Goal: Check status: Check status

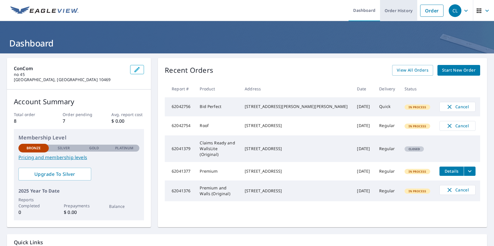
click at [394, 10] on link "Order History" at bounding box center [398, 10] width 37 height 21
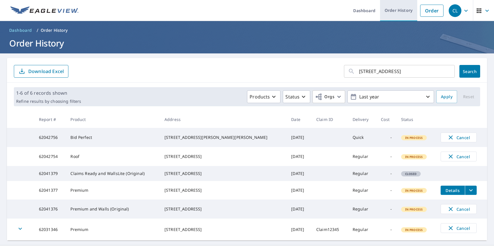
type input "[STREET_ADDRESS]"
click at [465, 71] on span "Search" at bounding box center [470, 71] width 12 height 5
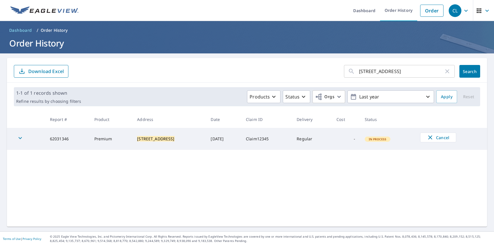
click at [450, 10] on div "CL" at bounding box center [454, 10] width 13 height 13
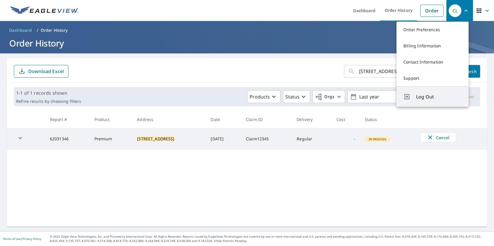
click at [439, 97] on span "Log Out" at bounding box center [439, 96] width 46 height 7
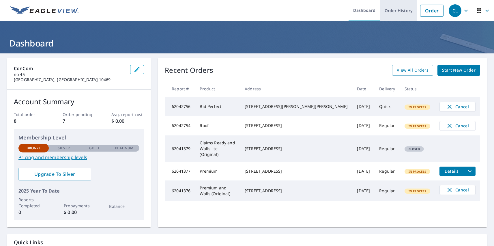
click at [394, 10] on link "Order History" at bounding box center [398, 10] width 37 height 21
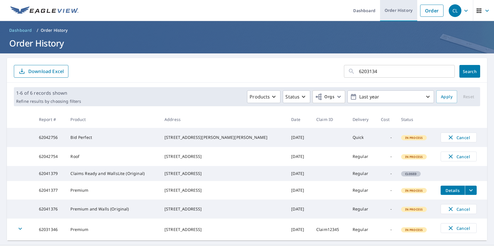
type input "62031346"
click at [465, 71] on span "Search" at bounding box center [470, 71] width 12 height 5
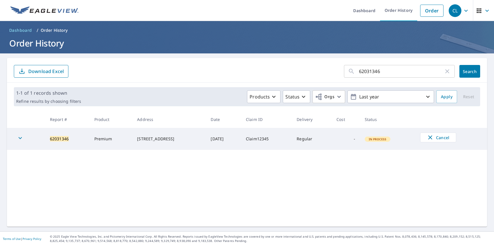
click at [450, 10] on div "CL" at bounding box center [454, 10] width 13 height 13
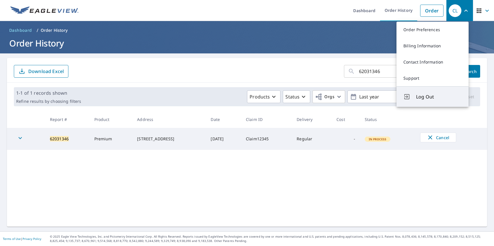
click at [439, 97] on span "Log Out" at bounding box center [439, 96] width 46 height 7
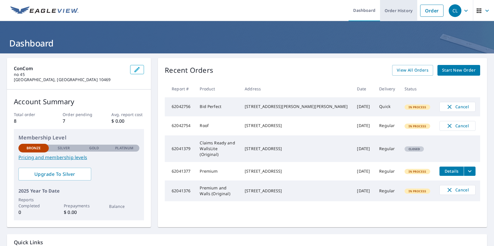
click at [394, 10] on link "Order History" at bounding box center [398, 10] width 37 height 21
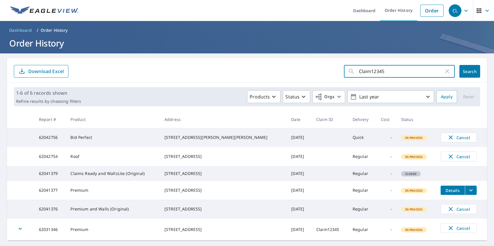
click at [465, 71] on span "Search" at bounding box center [470, 71] width 12 height 5
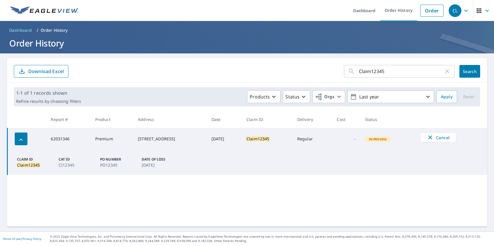
click at [450, 10] on div "CL" at bounding box center [454, 10] width 13 height 13
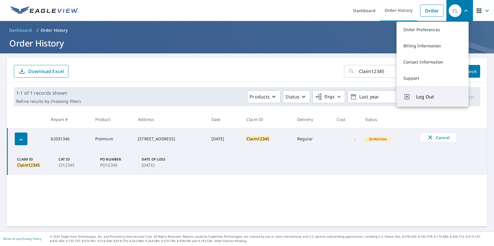
click at [439, 97] on span "Log Out" at bounding box center [439, 96] width 46 height 7
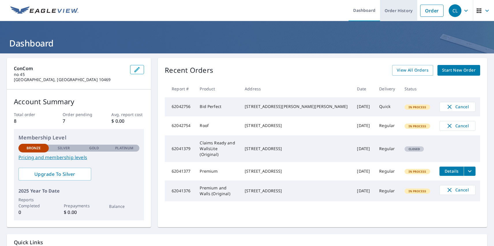
click at [394, 10] on link "Order History" at bounding box center [398, 10] width 37 height 21
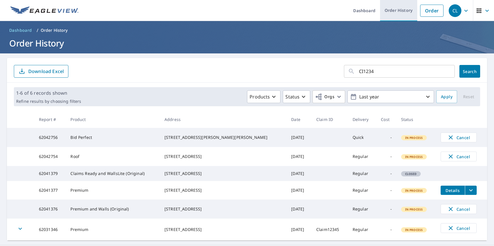
type input "CI12345"
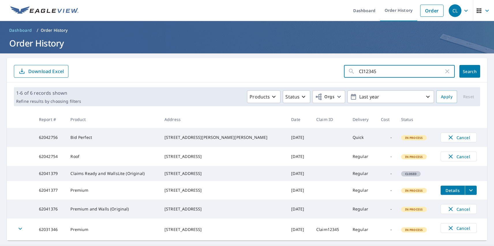
click at [465, 71] on span "Search" at bounding box center [470, 71] width 12 height 5
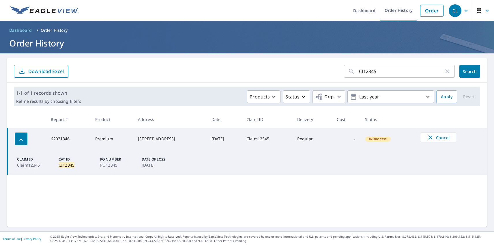
click at [450, 10] on div "CL" at bounding box center [454, 10] width 13 height 13
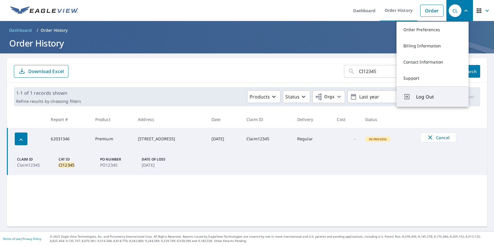
click at [439, 97] on span "Log Out" at bounding box center [439, 96] width 46 height 7
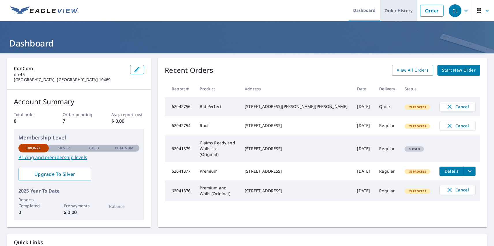
click at [394, 10] on link "Order History" at bounding box center [398, 10] width 37 height 21
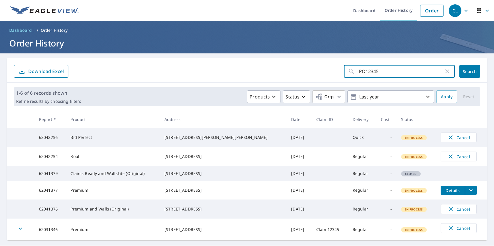
click at [465, 71] on span "Search" at bounding box center [470, 71] width 12 height 5
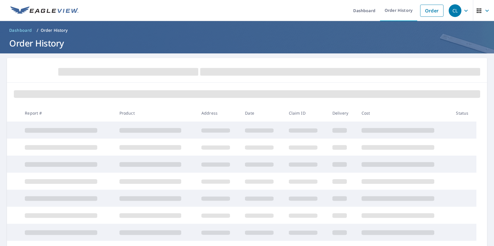
click at [450, 10] on div "CL" at bounding box center [454, 10] width 13 height 13
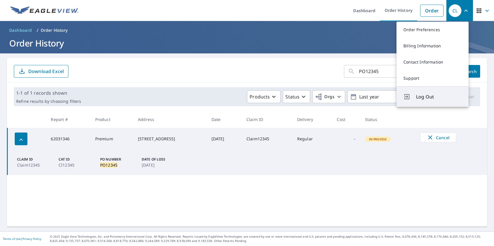
click at [439, 97] on span "Log Out" at bounding box center [439, 96] width 46 height 7
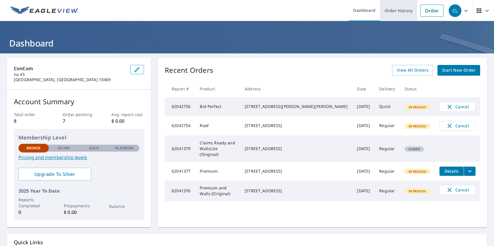
click at [394, 10] on link "Order History" at bounding box center [398, 10] width 37 height 21
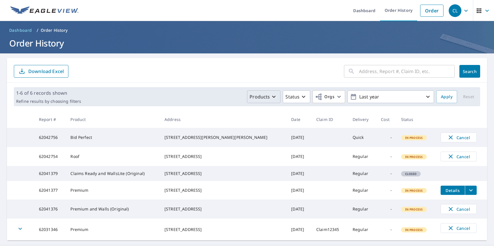
click at [260, 97] on p "Products" at bounding box center [259, 96] width 20 height 7
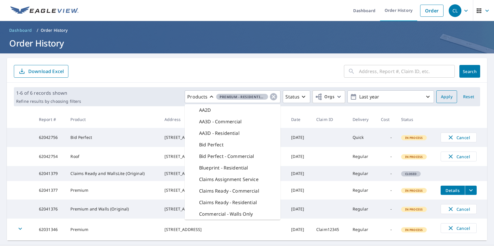
click at [442, 97] on span "Apply" at bounding box center [447, 96] width 12 height 7
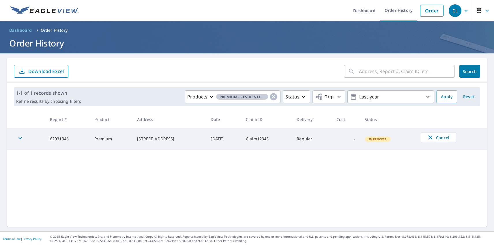
click at [450, 10] on div "CL" at bounding box center [454, 10] width 13 height 13
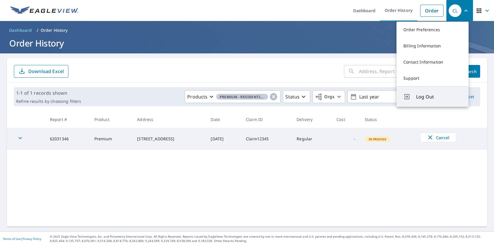
click at [439, 97] on span "Log Out" at bounding box center [439, 96] width 46 height 7
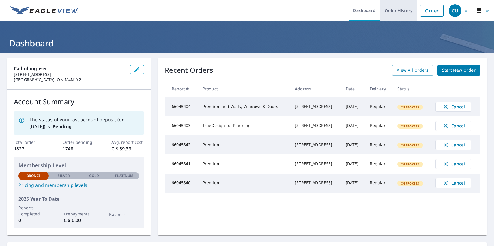
click at [394, 10] on link "Order History" at bounding box center [398, 10] width 37 height 21
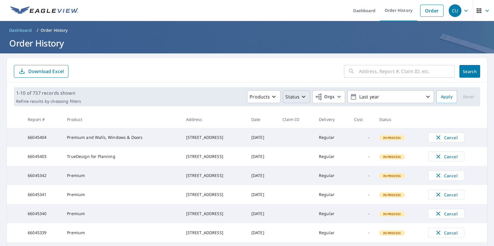
click at [292, 97] on p "Status" at bounding box center [292, 96] width 14 height 7
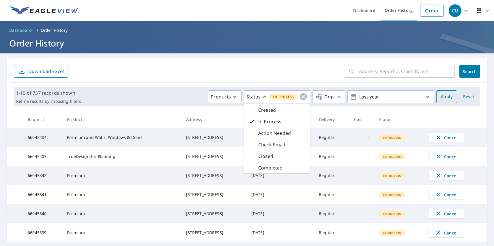
click at [442, 97] on span "Apply" at bounding box center [447, 96] width 12 height 7
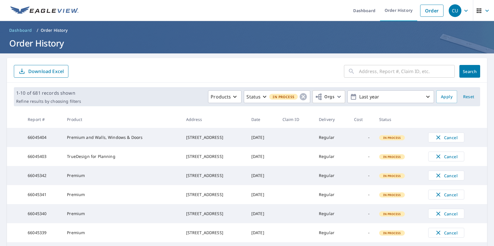
click at [450, 10] on div "CU" at bounding box center [454, 10] width 13 height 13
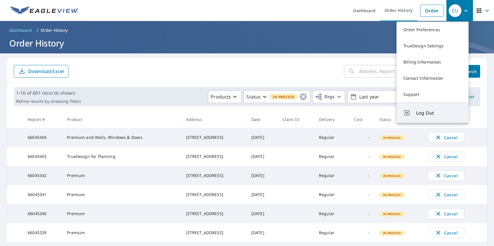
click at [439, 113] on span "Log Out" at bounding box center [439, 112] width 46 height 7
